Goal: Find specific page/section: Find specific page/section

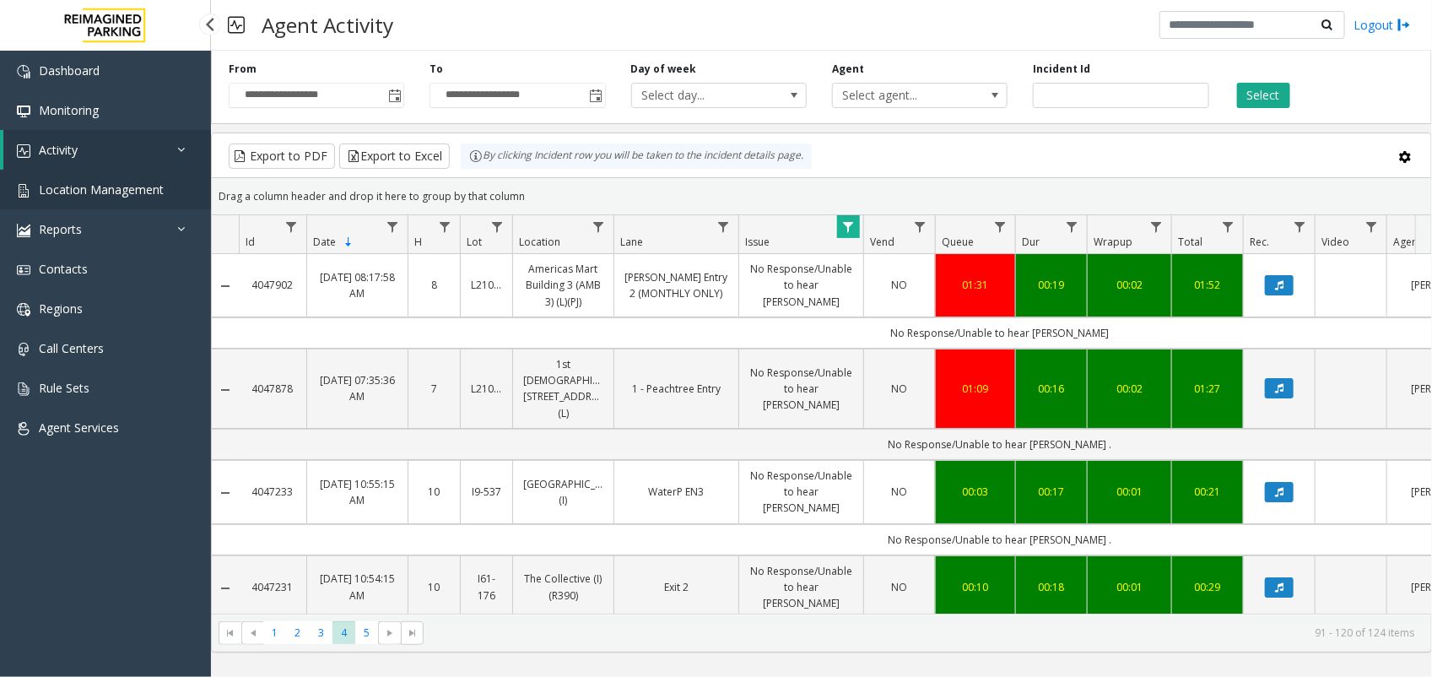
click at [107, 183] on span "Location Management" at bounding box center [101, 189] width 125 height 16
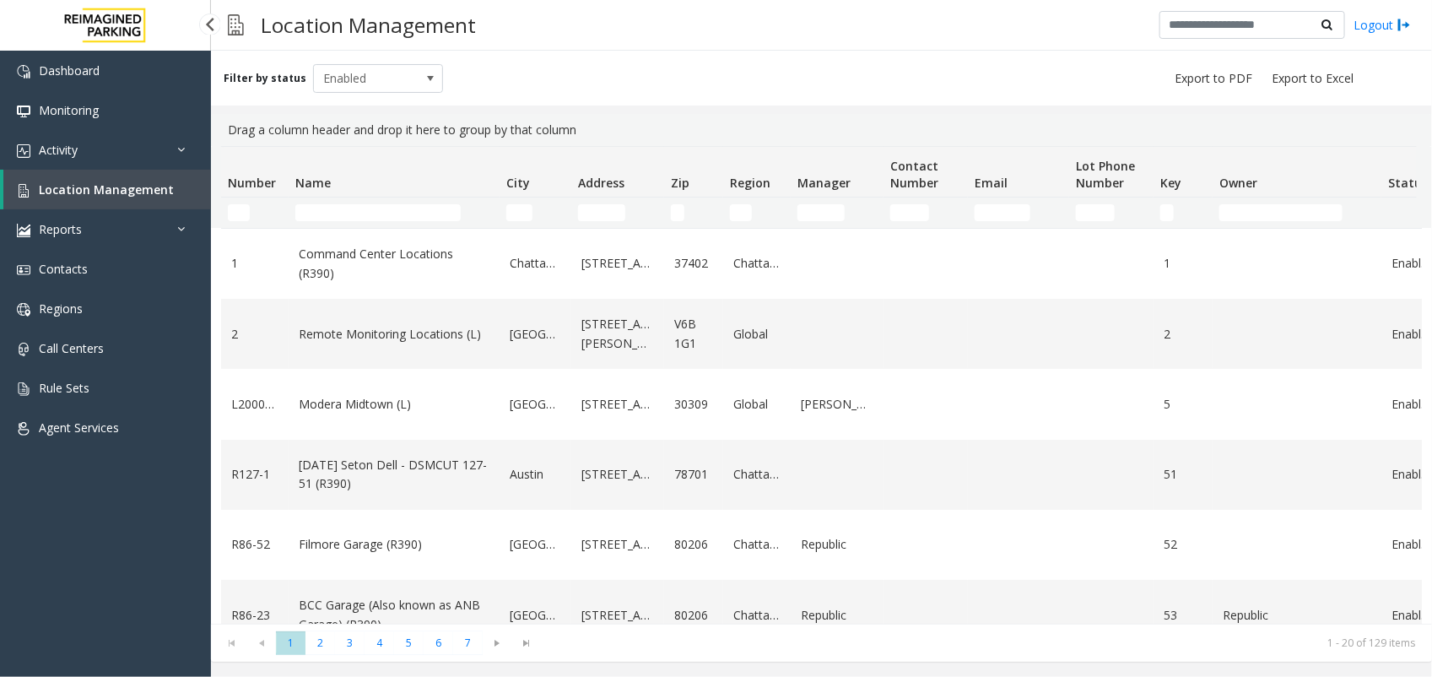
click at [124, 197] on link "Location Management" at bounding box center [107, 190] width 208 height 40
click at [323, 207] on input "Name Filter" at bounding box center [377, 212] width 165 height 17
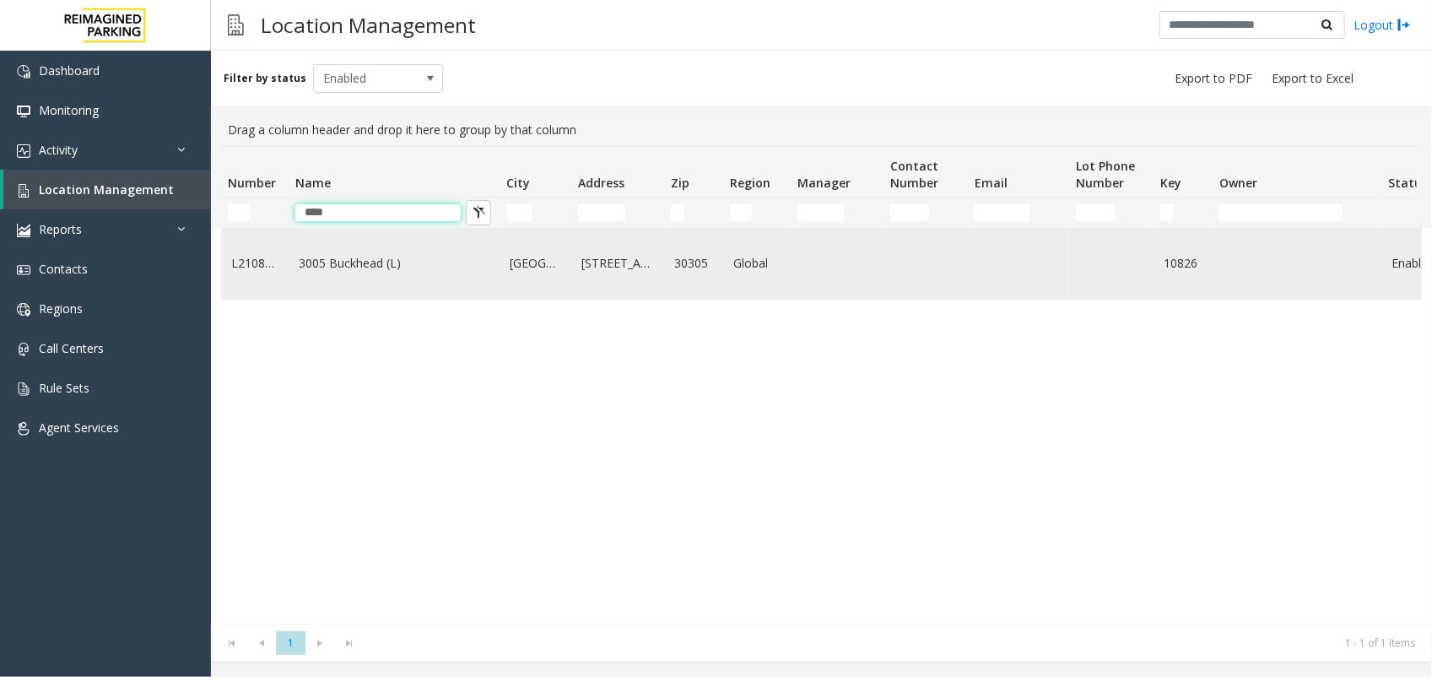
type input "****"
click at [338, 285] on td "3005 Buckhead (L)" at bounding box center [394, 264] width 211 height 70
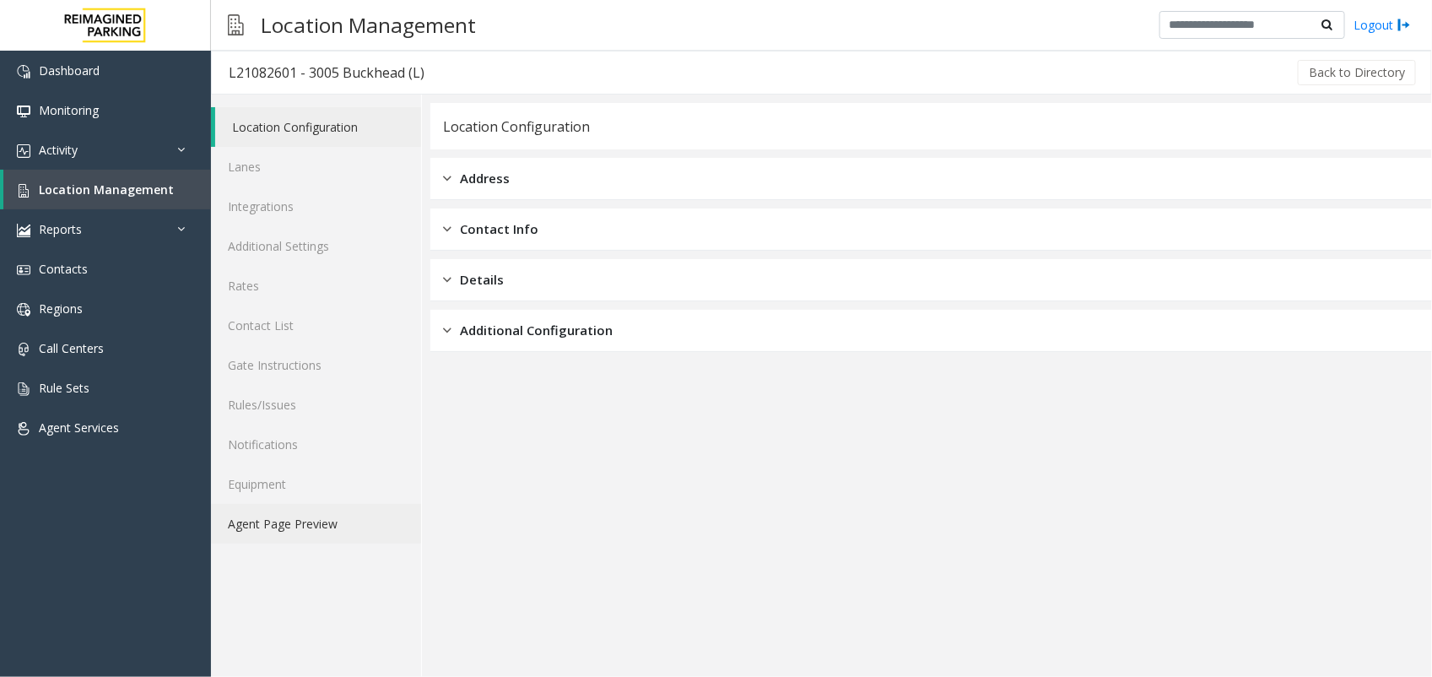
click at [277, 528] on link "Agent Page Preview" at bounding box center [316, 524] width 210 height 40
